Goal: Task Accomplishment & Management: Complete application form

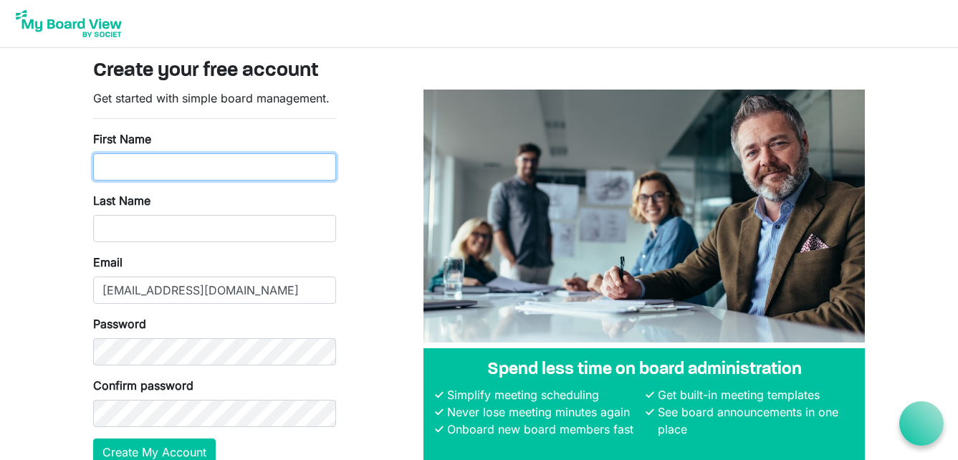
click at [173, 173] on input "First Name" at bounding box center [214, 166] width 243 height 27
type input "[PERSON_NAME]"
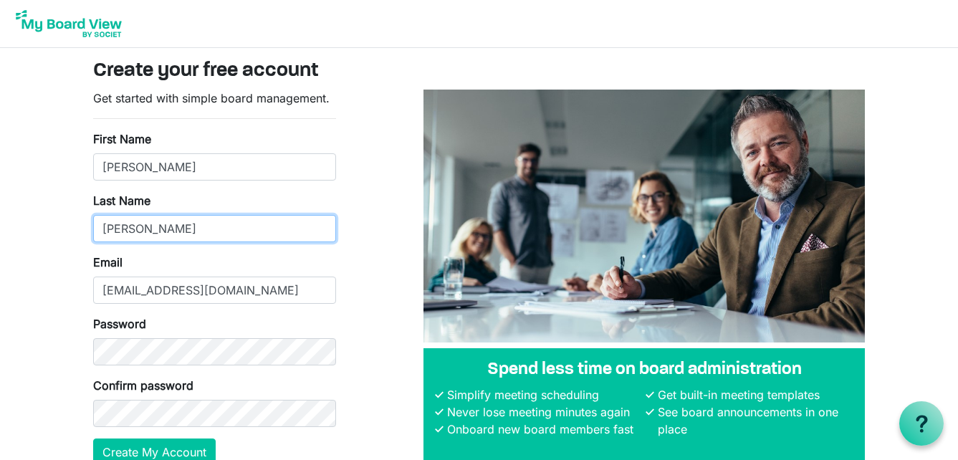
type input "[PERSON_NAME]"
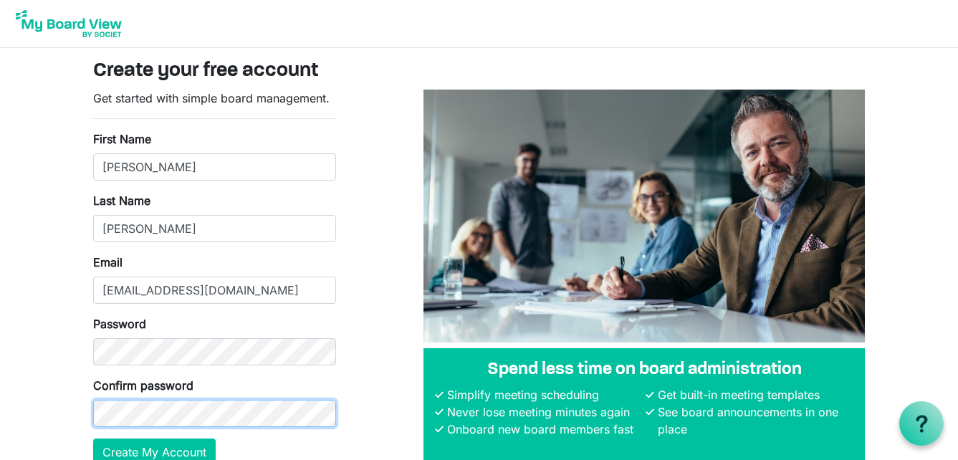
scroll to position [72, 0]
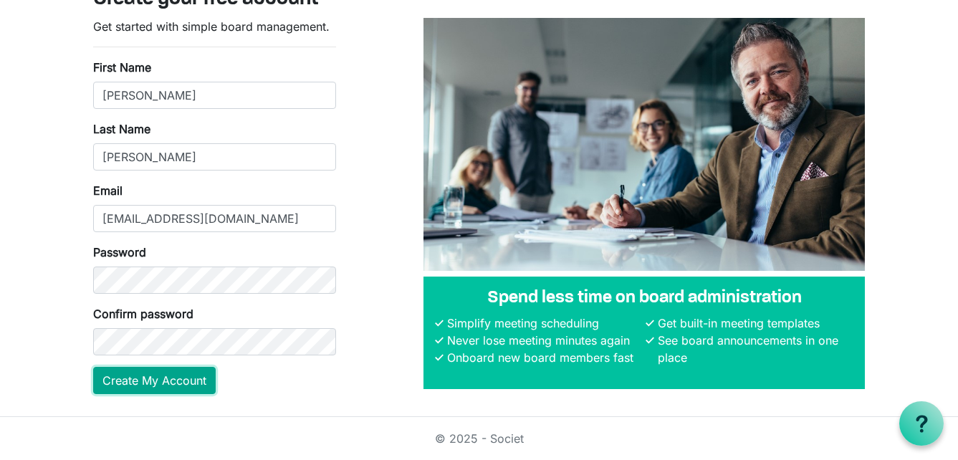
click at [190, 378] on button "Create My Account" at bounding box center [154, 380] width 123 height 27
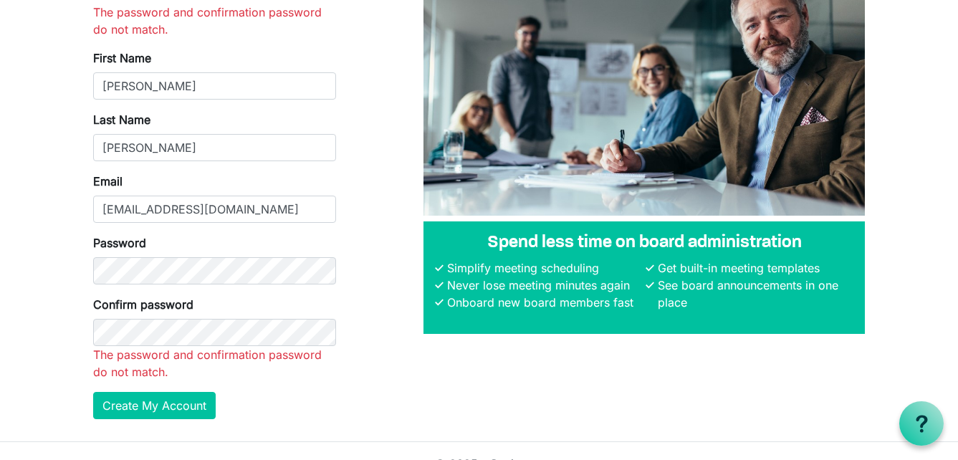
scroll to position [143, 0]
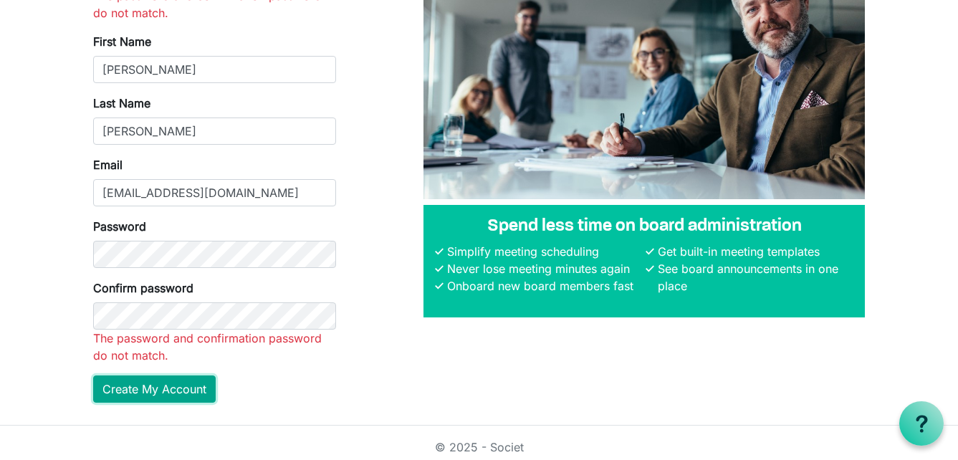
click at [147, 395] on div "Get started with simple board management. The password and confirmation passwor…" at bounding box center [214, 180] width 265 height 468
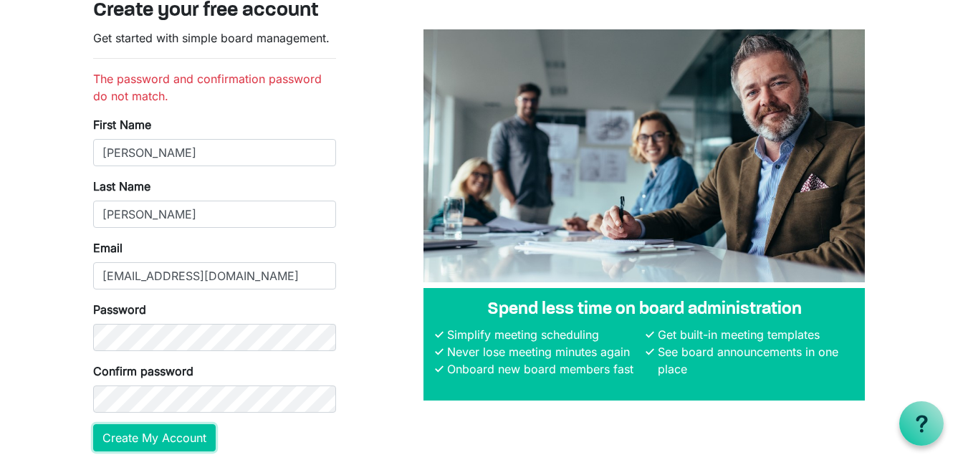
scroll to position [118, 0]
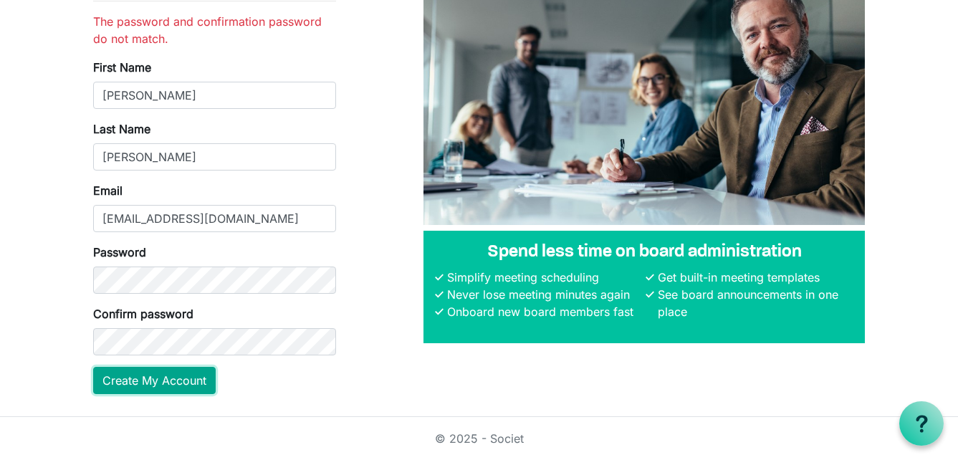
click at [166, 382] on button "Create My Account" at bounding box center [154, 380] width 123 height 27
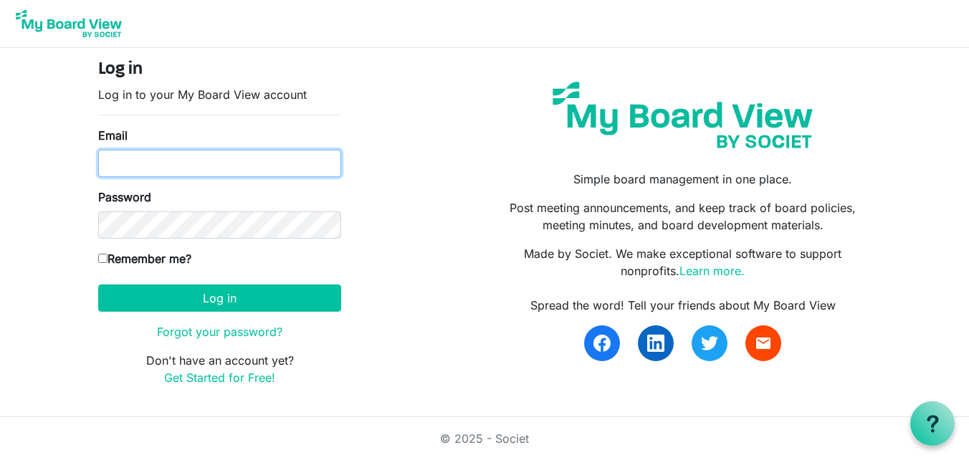
click at [149, 153] on input "Email" at bounding box center [219, 163] width 243 height 27
type input "[EMAIL_ADDRESS][DOMAIN_NAME]"
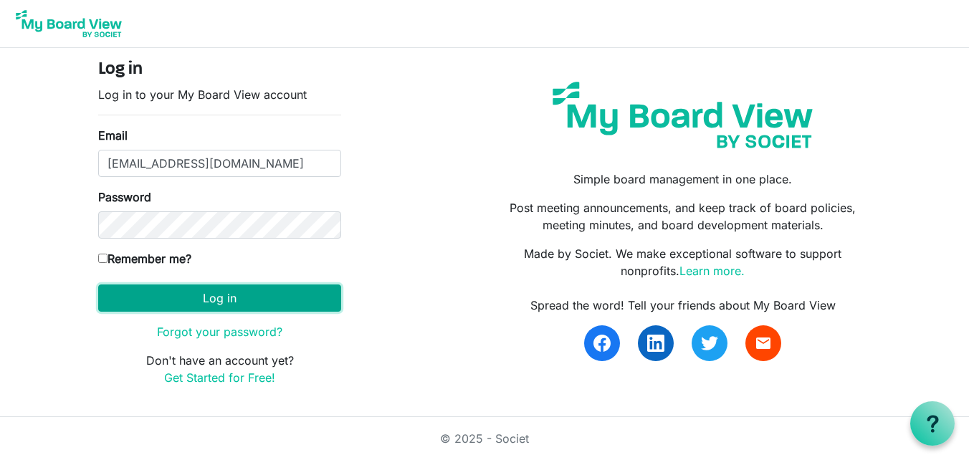
click at [192, 294] on button "Log in" at bounding box center [219, 298] width 243 height 27
